Goal: Use online tool/utility: Utilize a website feature to perform a specific function

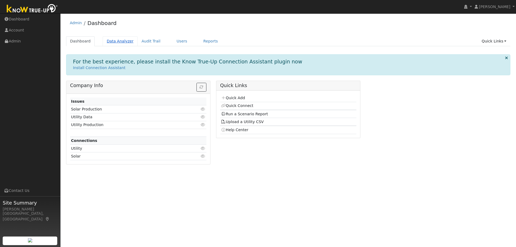
click at [111, 41] on link "Data Analyzer" at bounding box center [120, 41] width 35 height 10
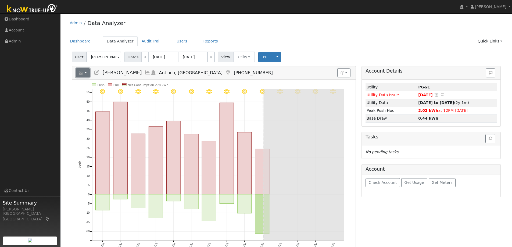
click at [87, 75] on button "button" at bounding box center [83, 72] width 14 height 9
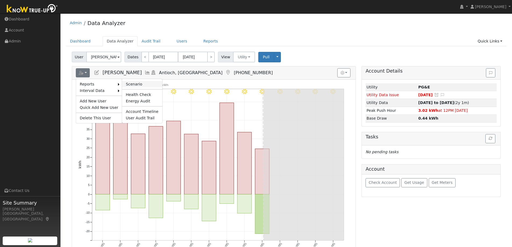
click at [126, 82] on link "Scenario" at bounding box center [142, 84] width 40 height 6
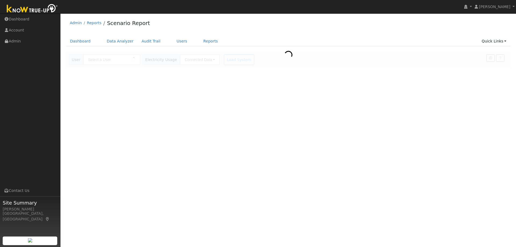
type input "[PERSON_NAME]"
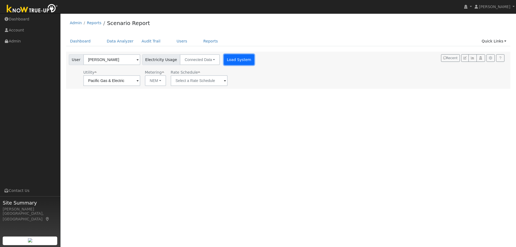
click at [232, 59] on button "Load System" at bounding box center [239, 59] width 31 height 11
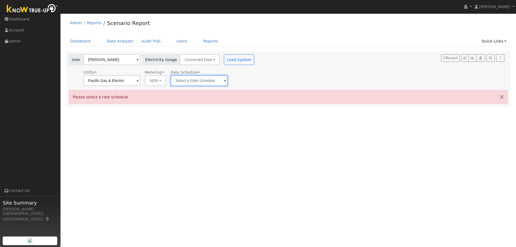
click at [140, 80] on input "text" at bounding box center [111, 80] width 57 height 11
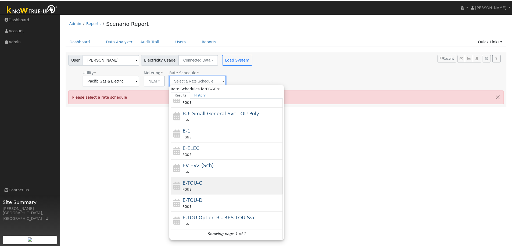
scroll to position [59, 0]
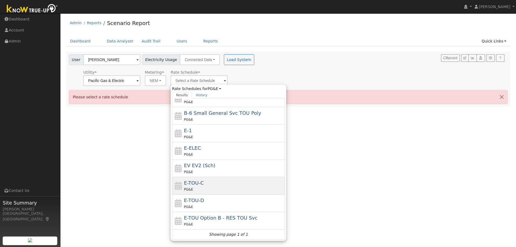
click at [213, 183] on div "E-TOU-C PG&E" at bounding box center [234, 185] width 100 height 13
type input "E-TOU-C"
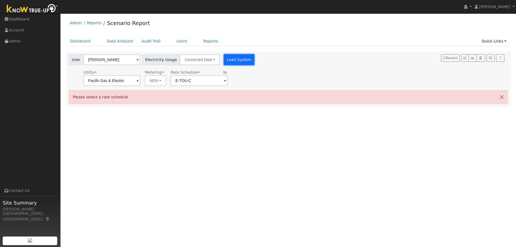
click at [228, 59] on button "Load System" at bounding box center [239, 59] width 31 height 11
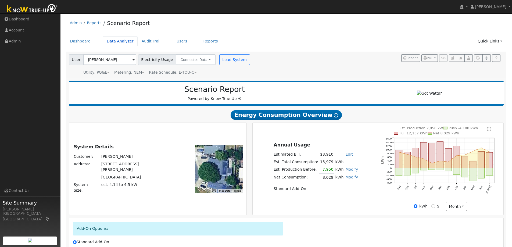
click at [106, 40] on link "Data Analyzer" at bounding box center [120, 41] width 35 height 10
click at [113, 44] on link "Data Analyzer" at bounding box center [120, 41] width 35 height 10
click at [383, 91] on div at bounding box center [429, 94] width 143 height 6
click at [220, 59] on button "Load System" at bounding box center [234, 59] width 31 height 11
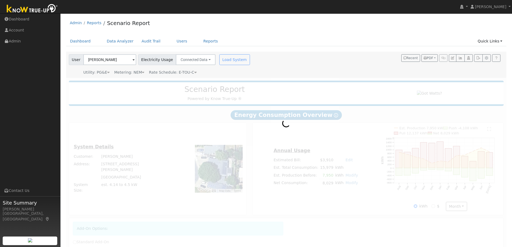
radio input "true"
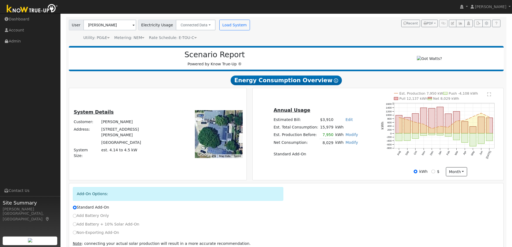
scroll to position [63, 0]
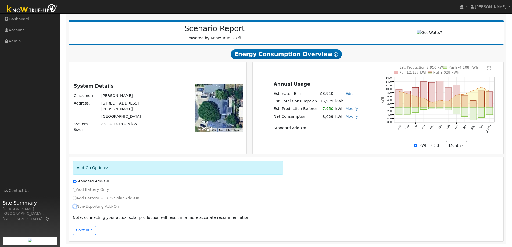
click at [76, 207] on input "Non-Exporting Add-On" at bounding box center [75, 207] width 4 height 4
radio input "true"
radio input "false"
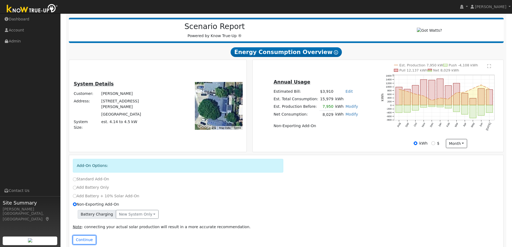
drag, startPoint x: 81, startPoint y: 241, endPoint x: 91, endPoint y: 230, distance: 14.9
click at [81, 241] on button "Continue" at bounding box center [84, 239] width 23 height 9
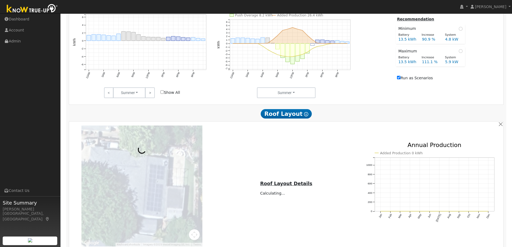
scroll to position [381, 0]
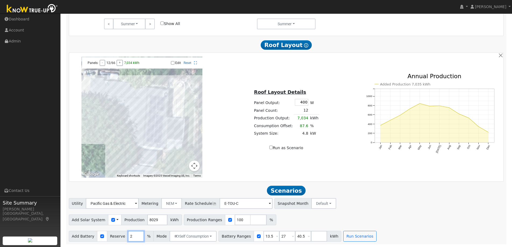
drag, startPoint x: 135, startPoint y: 237, endPoint x: 111, endPoint y: 231, distance: 24.6
click at [128, 235] on input "2" at bounding box center [136, 236] width 16 height 11
drag, startPoint x: 127, startPoint y: 236, endPoint x: 103, endPoint y: 229, distance: 25.9
click at [113, 233] on div "Add Battery Reserve 2 % Mode Self Consumption Self Consumption Peak Savings Bac…" at bounding box center [143, 236] width 148 height 11
type input "10"
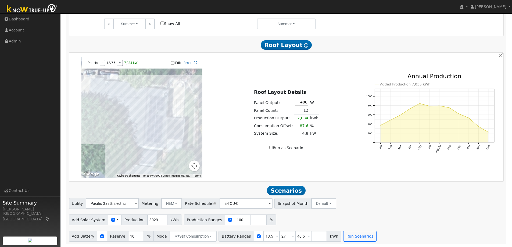
click at [400, 189] on h2 "Scenarios Scenario" at bounding box center [286, 191] width 435 height 10
click at [346, 235] on button "Run Scenarios" at bounding box center [359, 236] width 33 height 11
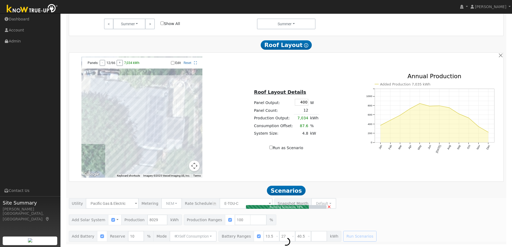
type input "5.9"
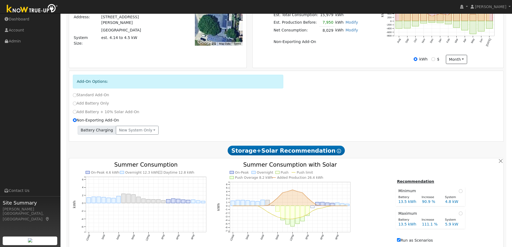
scroll to position [0, 0]
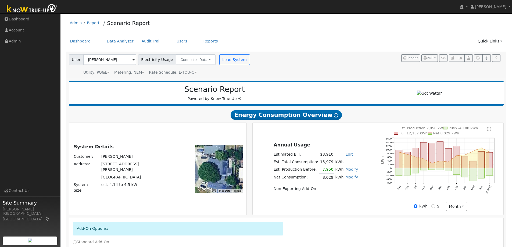
click at [492, 130] on icon "Est. Production 7,950 kWh Push -4,108 kWh Pull 12,137 kWh Net 8,029 kWh Aug Sep…" at bounding box center [440, 166] width 119 height 78
click at [488, 131] on text "" at bounding box center [489, 129] width 4 height 4
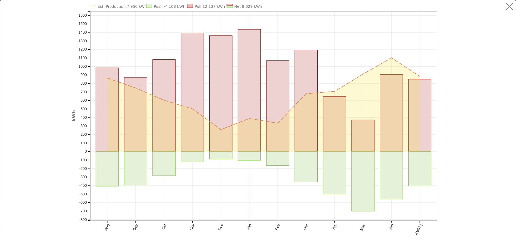
click at [49, 99] on div at bounding box center [34, 127] width 67 height 247
drag, startPoint x: 59, startPoint y: 109, endPoint x: 69, endPoint y: 105, distance: 10.2
click at [506, 8] on button "button" at bounding box center [510, 7] width 10 height 10
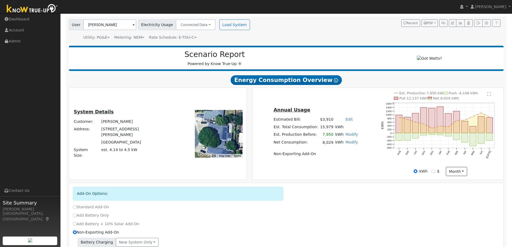
scroll to position [27, 0]
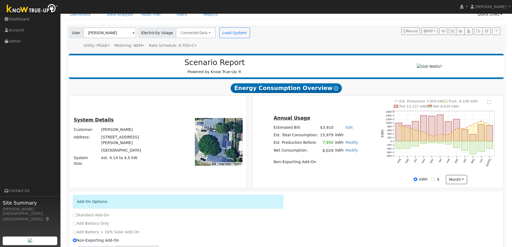
click at [491, 104] on text "" at bounding box center [489, 102] width 4 height 4
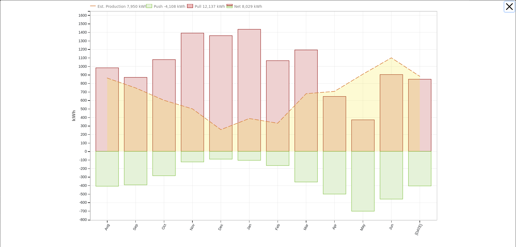
drag, startPoint x: 504, startPoint y: 5, endPoint x: 500, endPoint y: 8, distance: 4.9
click at [505, 5] on button "button" at bounding box center [510, 7] width 10 height 10
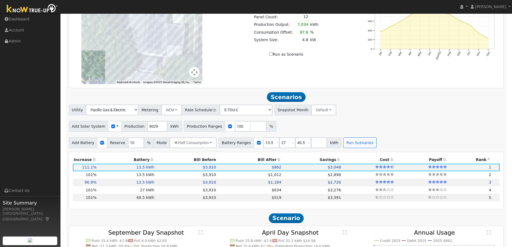
scroll to position [511, 0]
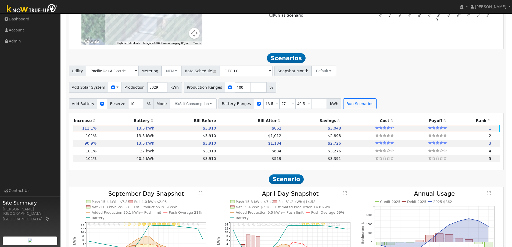
click at [145, 178] on h2 "Scenario" at bounding box center [286, 179] width 435 height 10
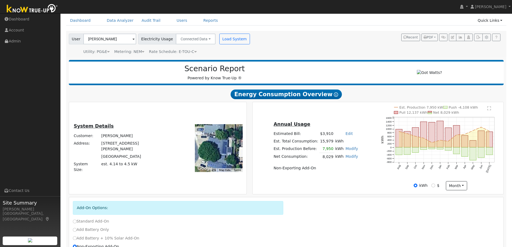
scroll to position [0, 0]
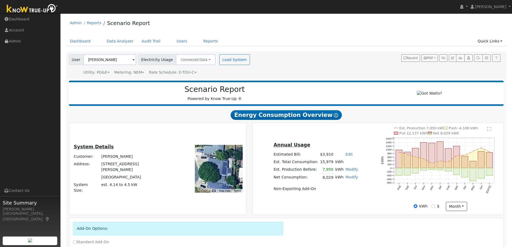
click at [488, 131] on text "" at bounding box center [489, 129] width 4 height 4
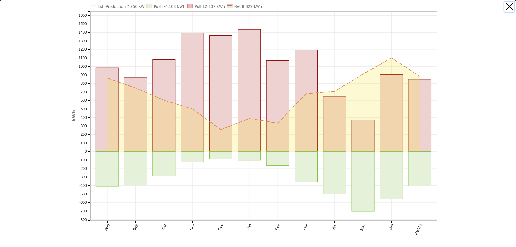
click at [508, 6] on button "button" at bounding box center [510, 7] width 10 height 10
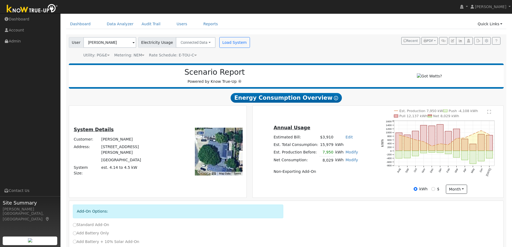
scroll to position [27, 0]
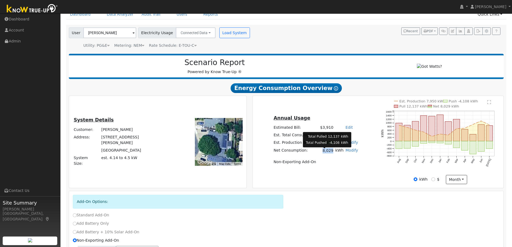
drag, startPoint x: 321, startPoint y: 154, endPoint x: 330, endPoint y: 153, distance: 8.6
click at [330, 153] on td "8,029" at bounding box center [326, 151] width 15 height 8
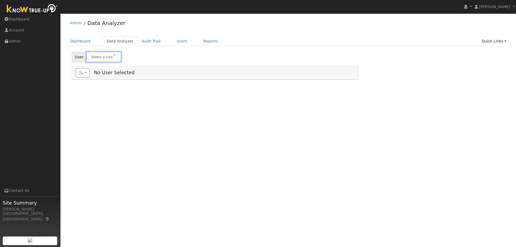
type input "[PERSON_NAME]"
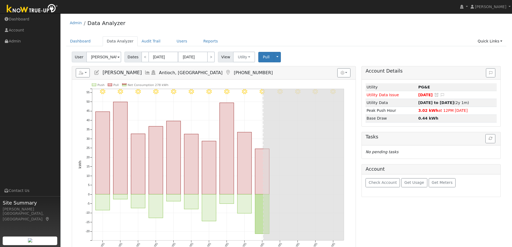
click at [145, 74] on icon at bounding box center [148, 72] width 6 height 5
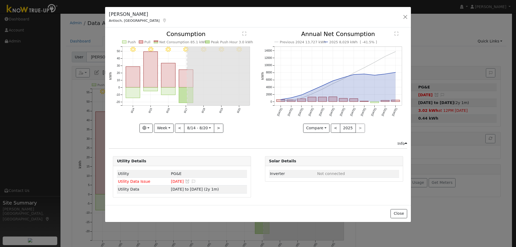
click at [442, 39] on div "[PERSON_NAME] Antioch, [GEOGRAPHIC_DATA] Default Account Default Account [STREE…" at bounding box center [258, 123] width 516 height 247
click at [404, 24] on div "[PERSON_NAME] Antioch, [GEOGRAPHIC_DATA] Default Account Default Account [STREE…" at bounding box center [258, 17] width 306 height 21
click at [407, 13] on div "[PERSON_NAME] Antioch, [GEOGRAPHIC_DATA] Default Account Default Account [STREE…" at bounding box center [258, 17] width 306 height 21
click at [405, 18] on button "button" at bounding box center [406, 18] width 8 height 8
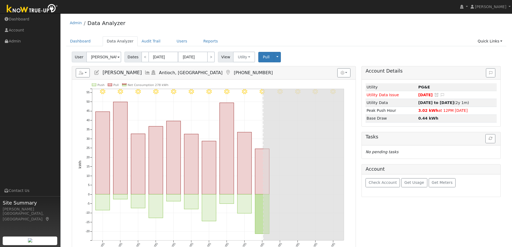
click at [151, 74] on icon at bounding box center [154, 72] width 6 height 5
